Goal: Navigation & Orientation: Find specific page/section

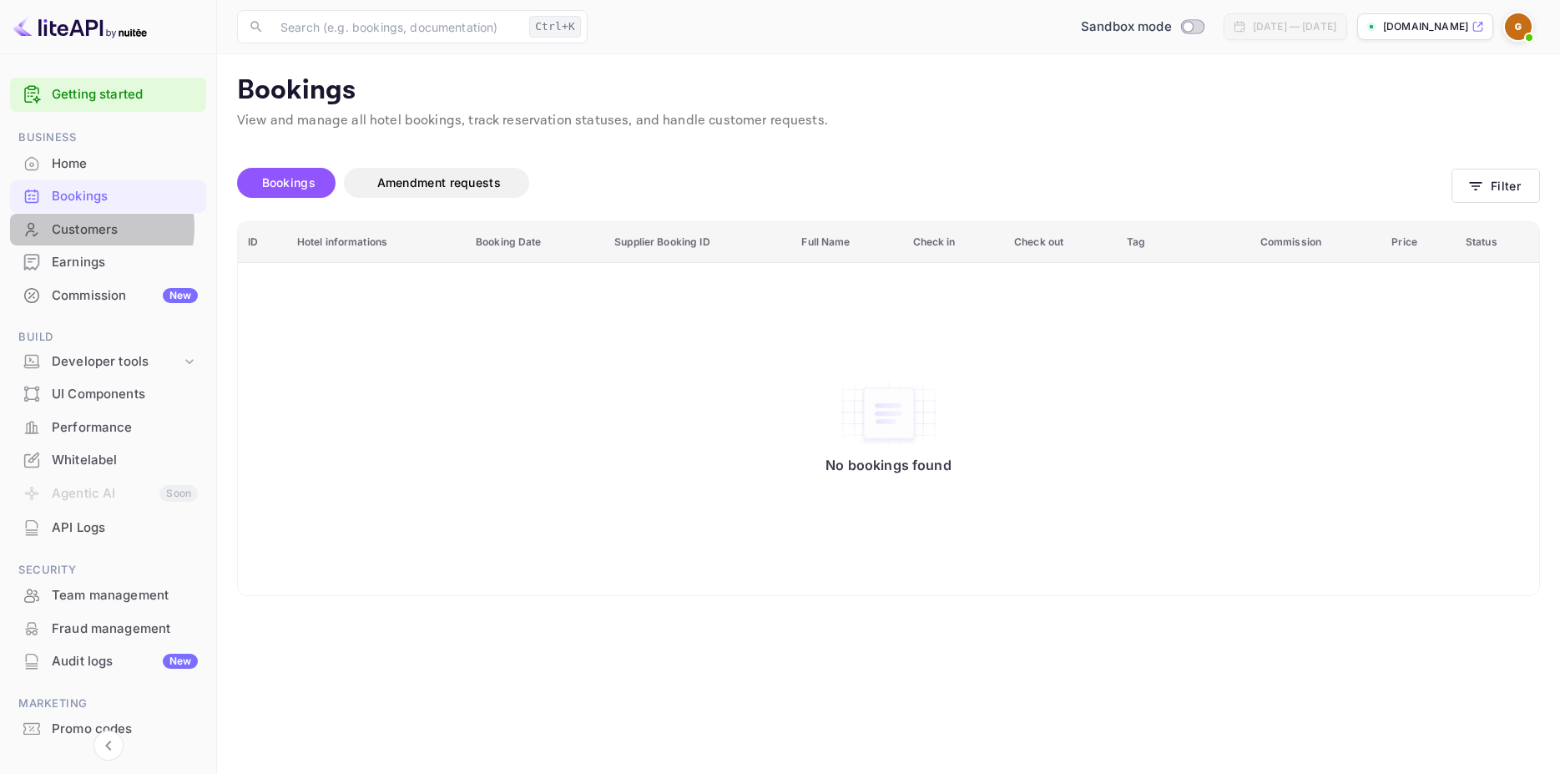
click at [93, 228] on div "Customers" at bounding box center [125, 229] width 146 height 19
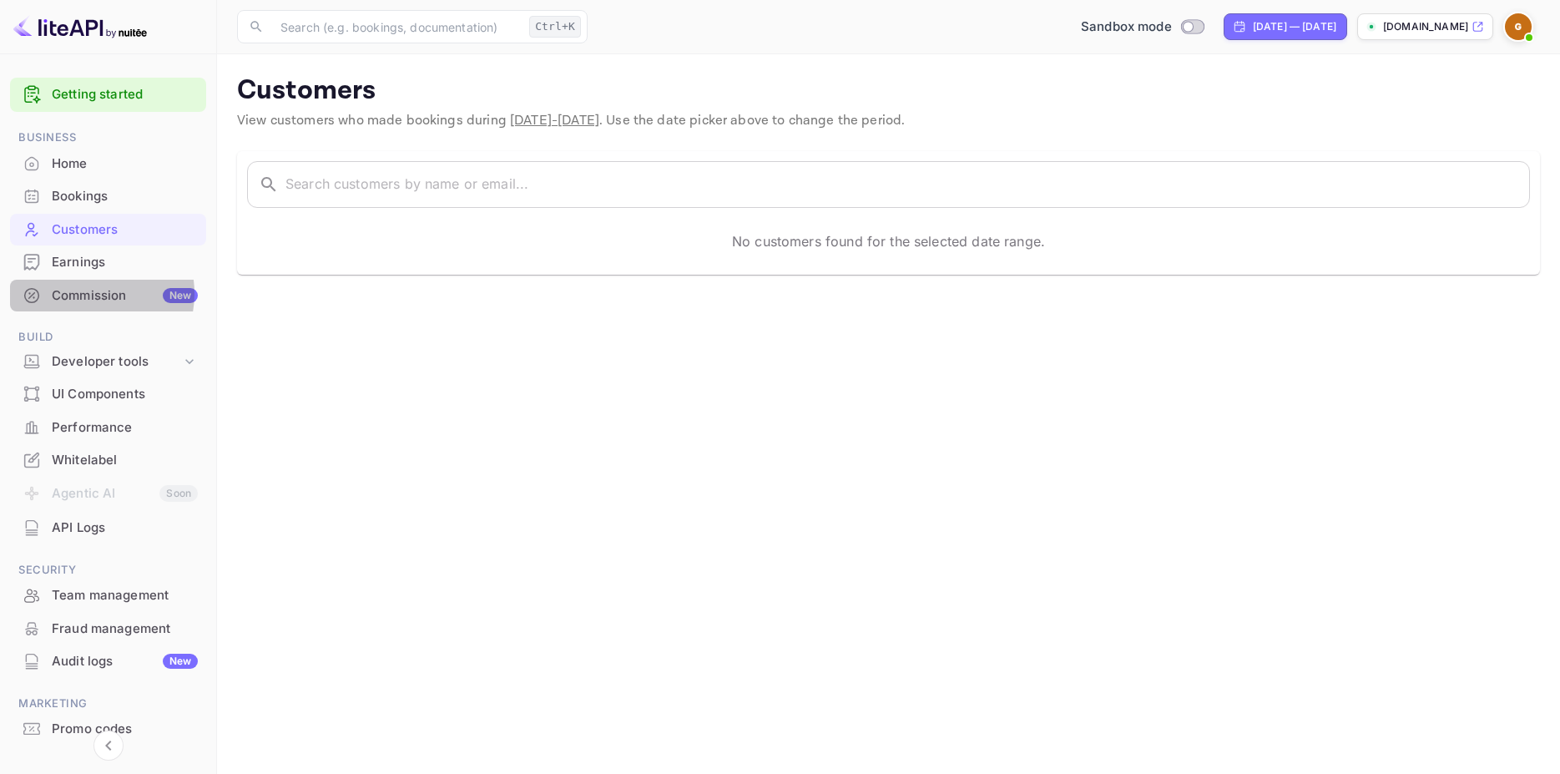
click at [94, 294] on div "Commission New" at bounding box center [125, 295] width 146 height 19
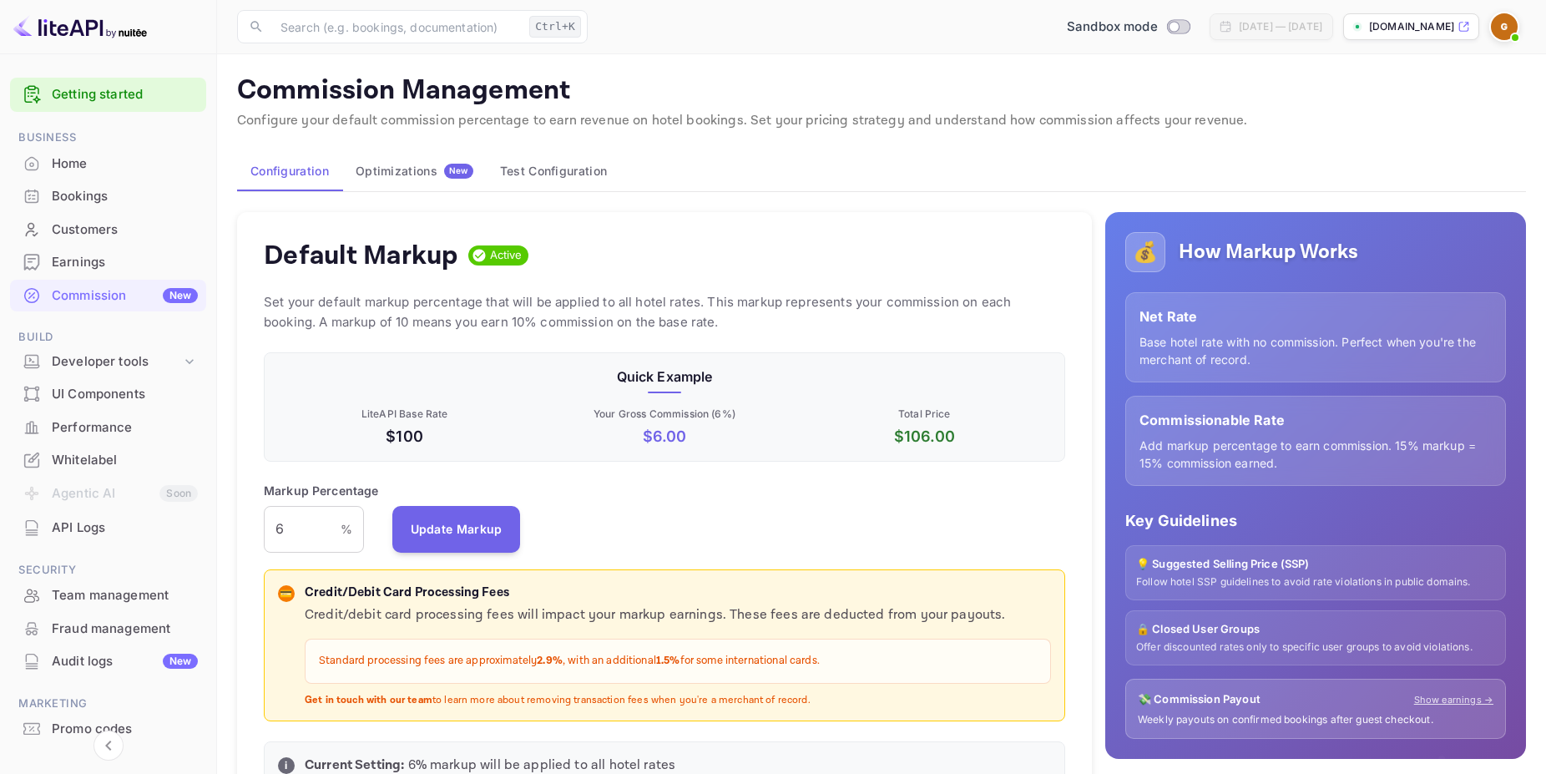
click at [75, 197] on div "Bookings" at bounding box center [125, 196] width 146 height 19
